Goal: Transaction & Acquisition: Download file/media

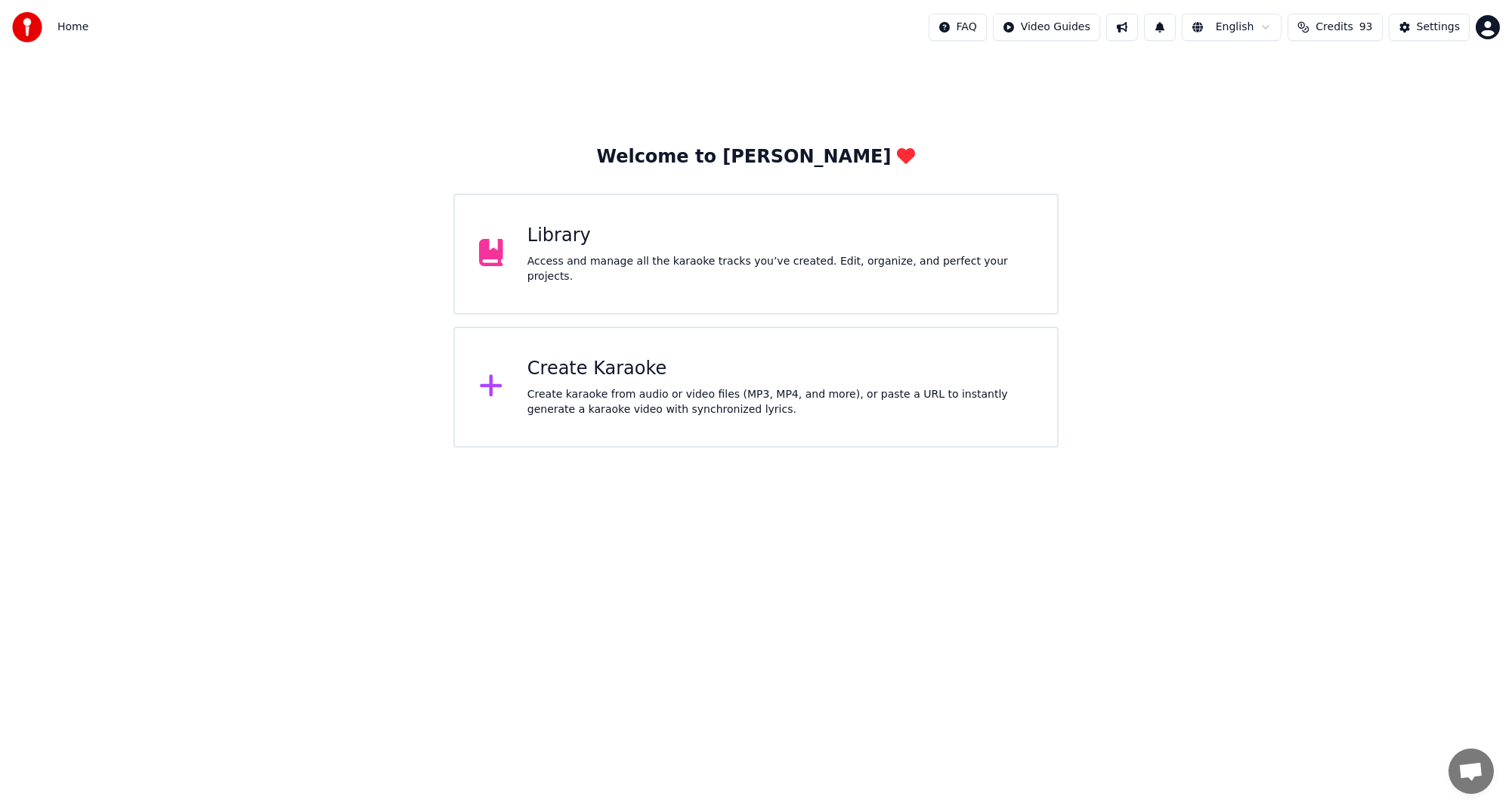
click at [628, 266] on div "Access and manage all the karaoke tracks you’ve created. Edit, organize, and pe…" at bounding box center [780, 269] width 505 height 30
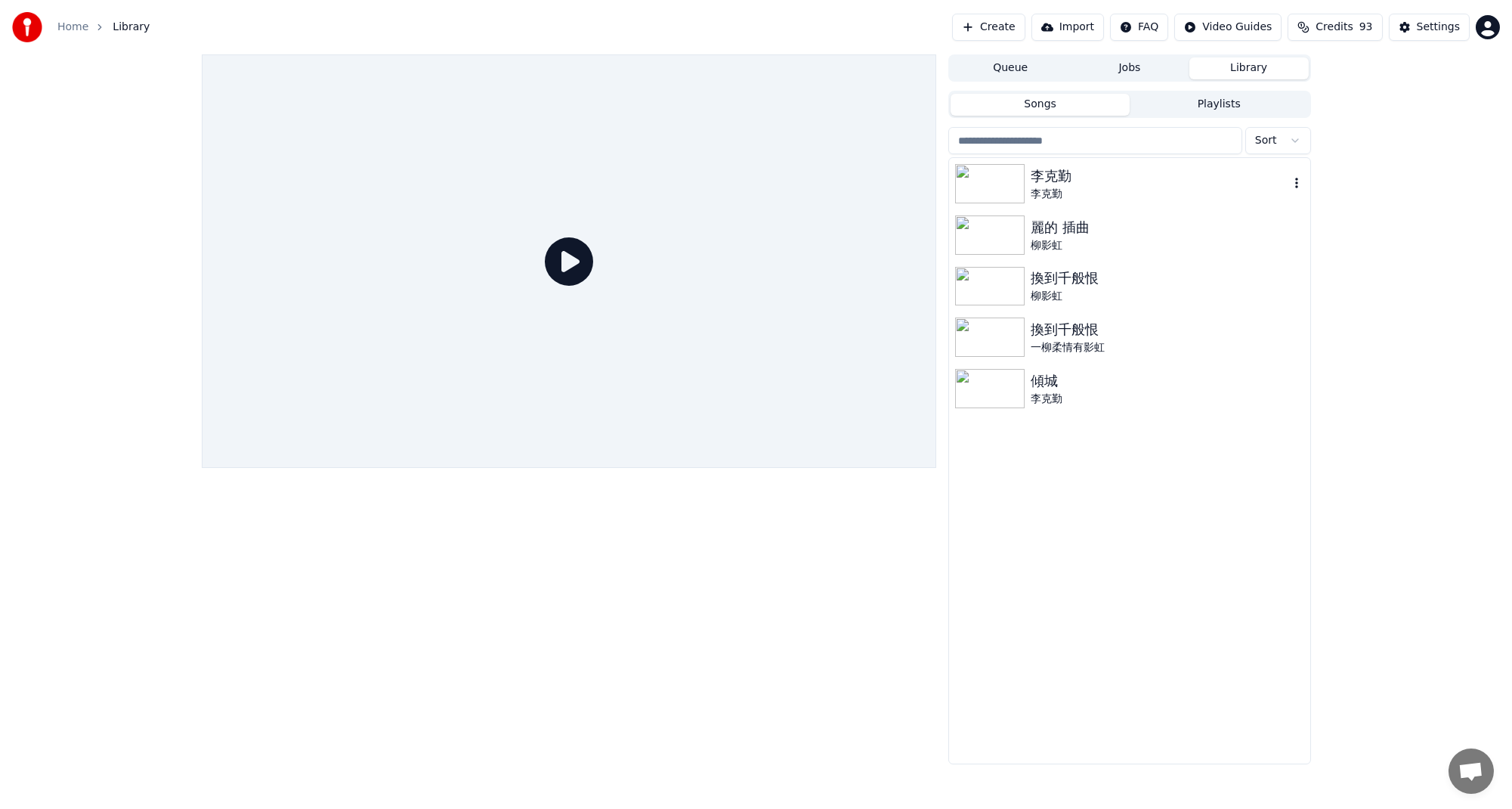
click at [1048, 197] on div "李克勤" at bounding box center [1159, 194] width 257 height 15
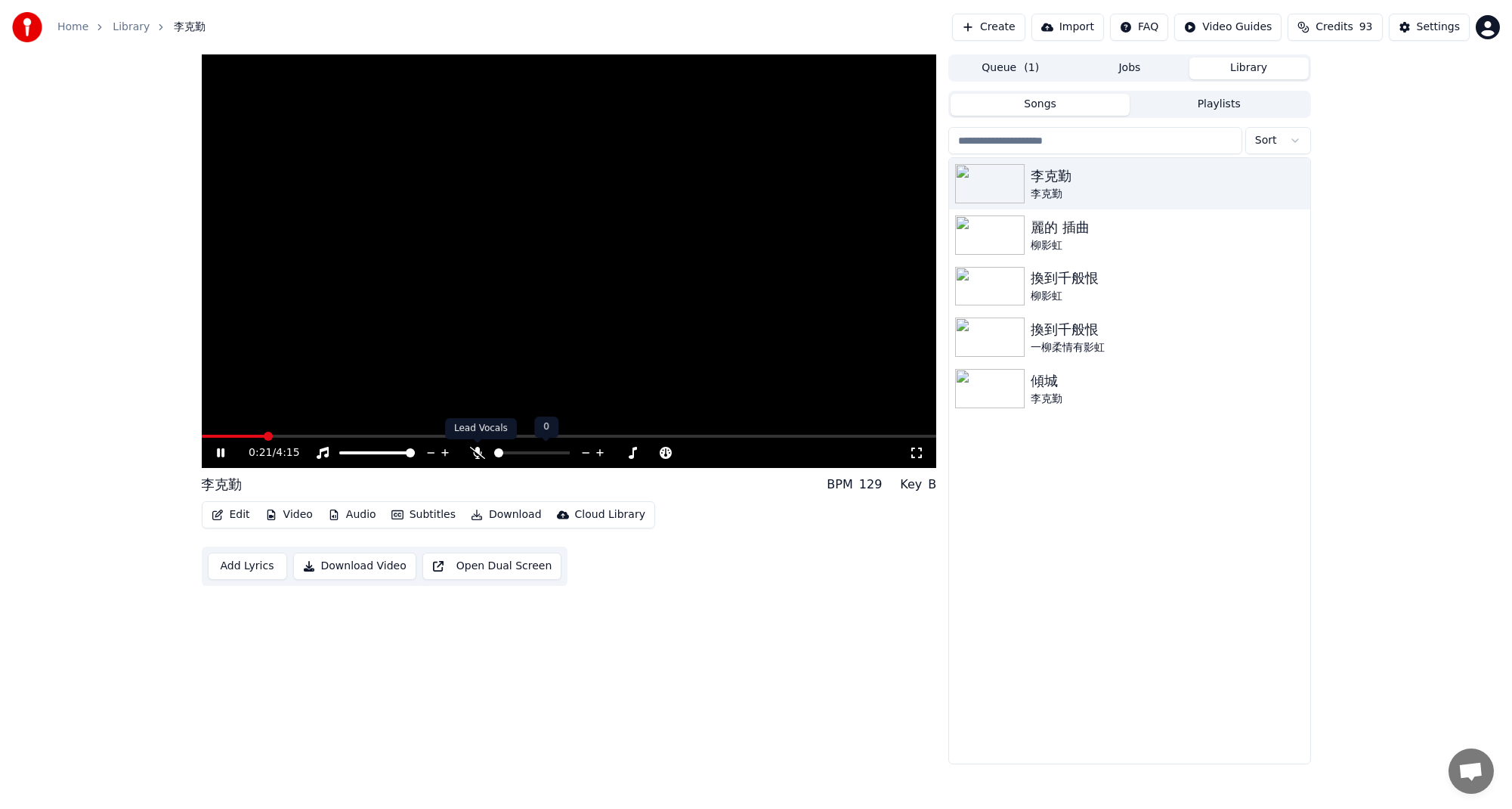
click at [479, 453] on icon at bounding box center [477, 453] width 15 height 12
click at [527, 343] on video at bounding box center [570, 261] width 736 height 413
click at [489, 515] on button "Download" at bounding box center [506, 514] width 83 height 21
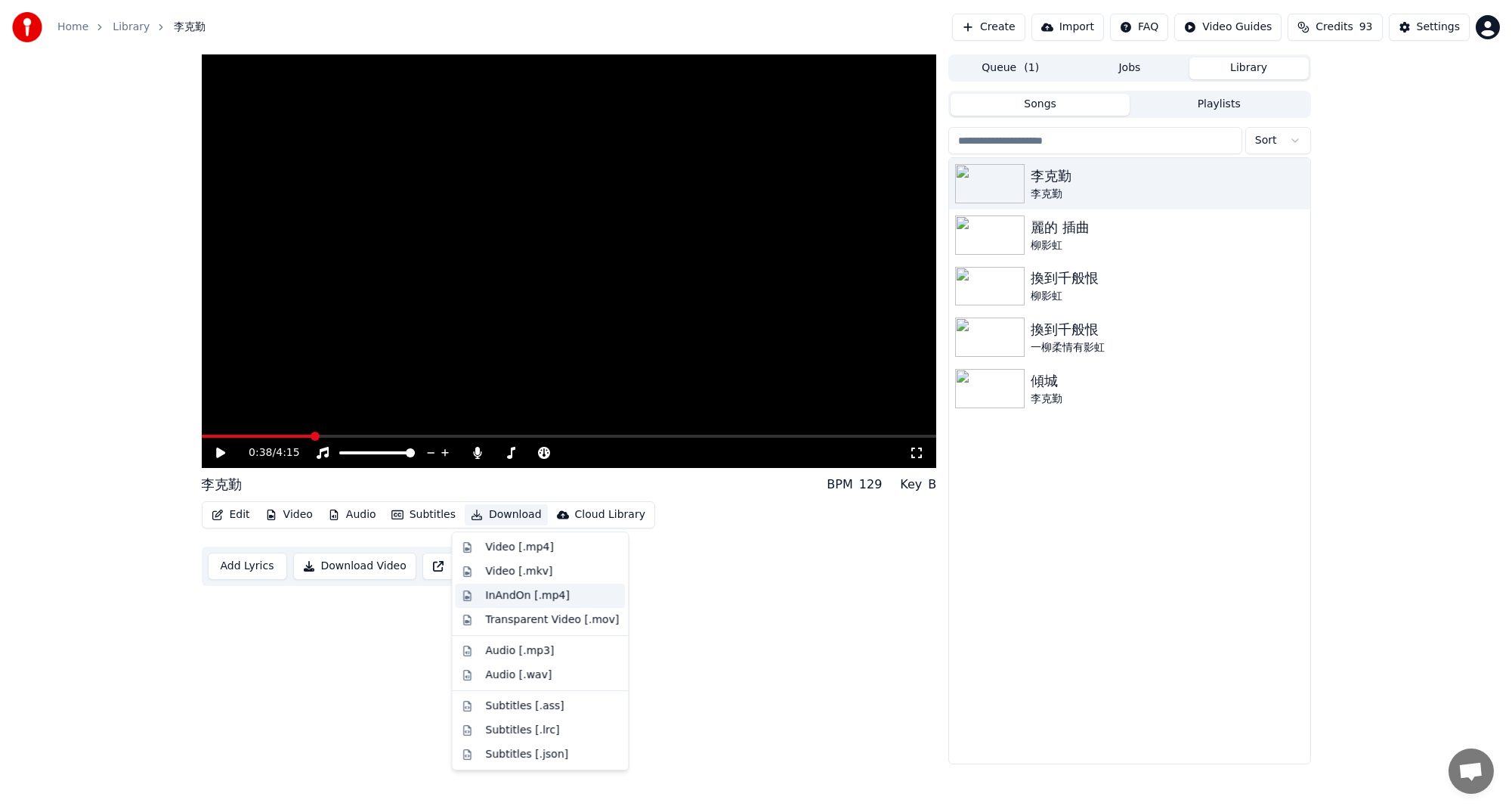
click at [523, 596] on div "InAndOn [.mp4]" at bounding box center [527, 596] width 84 height 15
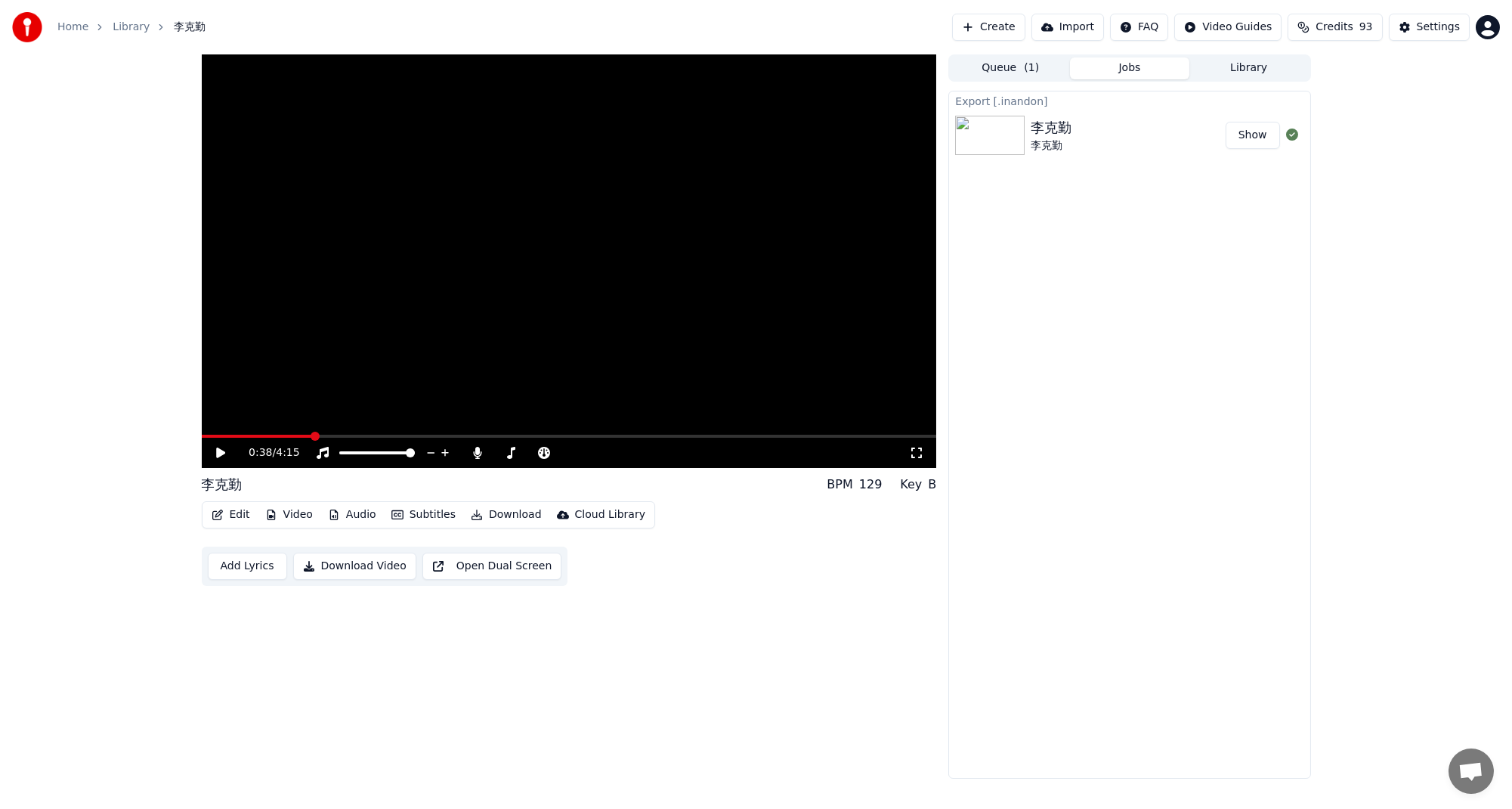
click at [1243, 67] on button "Library" at bounding box center [1249, 68] width 120 height 22
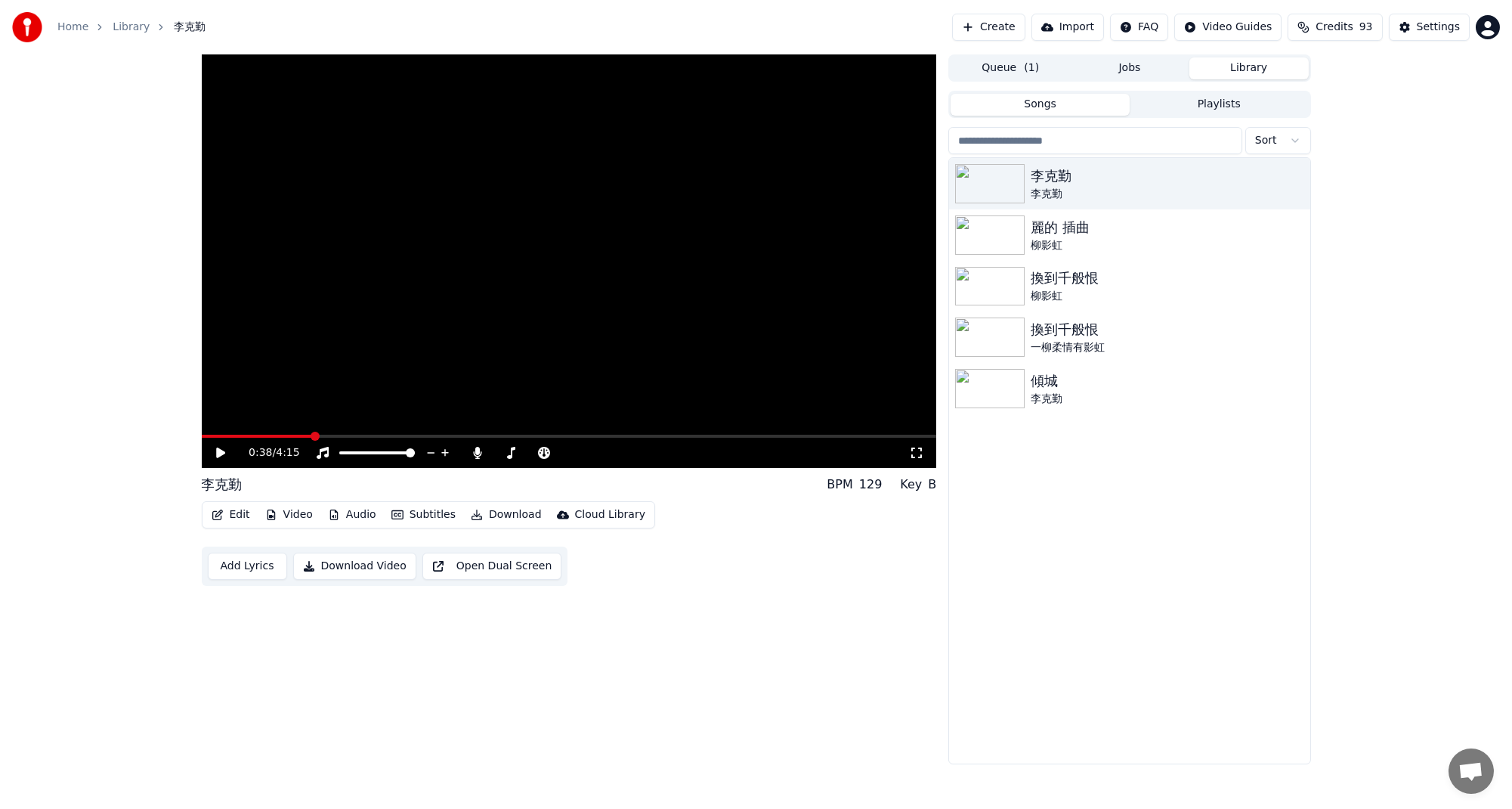
click at [1243, 67] on button "Library" at bounding box center [1249, 68] width 120 height 22
